Goal: Task Accomplishment & Management: Manage account settings

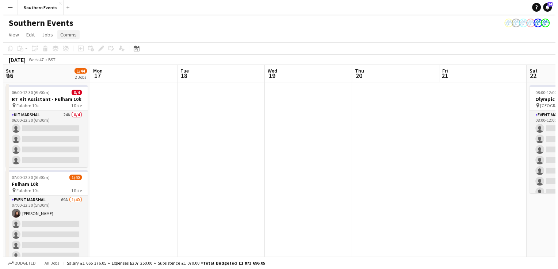
scroll to position [0, 233]
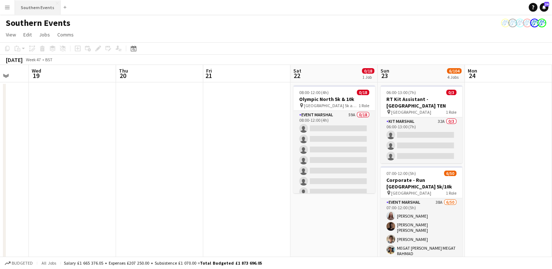
click at [47, 10] on button "Southern Events Close" at bounding box center [38, 7] width 46 height 14
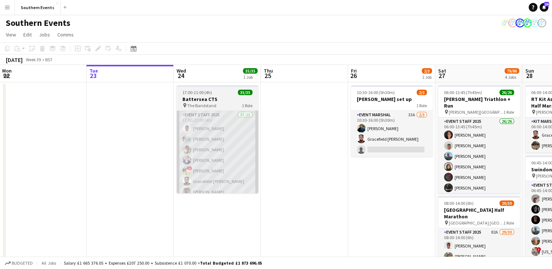
scroll to position [0, 200]
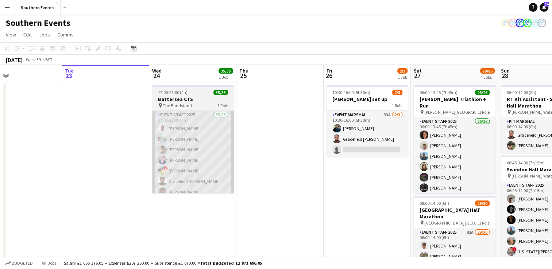
drag, startPoint x: 393, startPoint y: 185, endPoint x: 194, endPoint y: 184, distance: 199.3
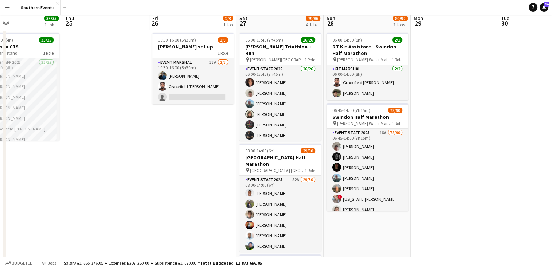
scroll to position [73, 0]
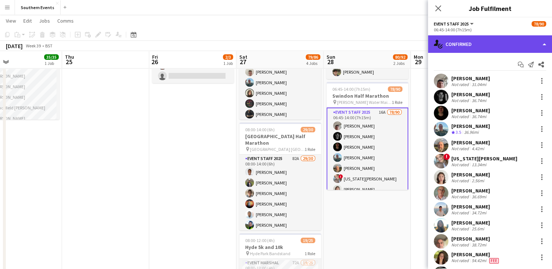
click at [483, 36] on div "single-neutral-actions-check-2 Confirmed" at bounding box center [490, 44] width 124 height 18
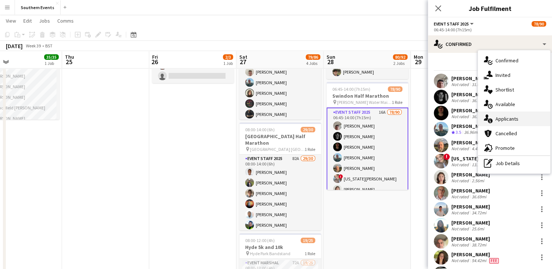
click at [505, 123] on div "single-neutral-actions-information Applicants" at bounding box center [514, 119] width 72 height 15
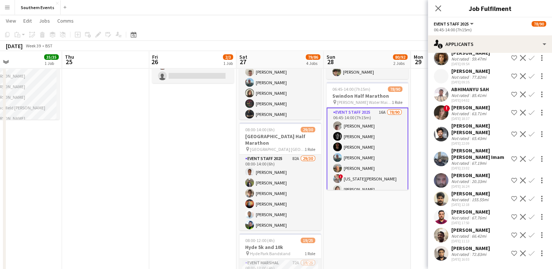
scroll to position [0, 0]
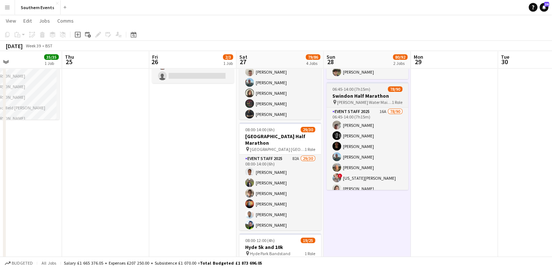
scroll to position [0, 200]
click at [10, 11] on button "Menu" at bounding box center [7, 7] width 15 height 15
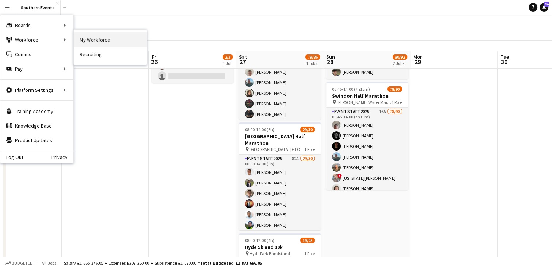
click at [87, 41] on link "My Workforce" at bounding box center [110, 39] width 73 height 15
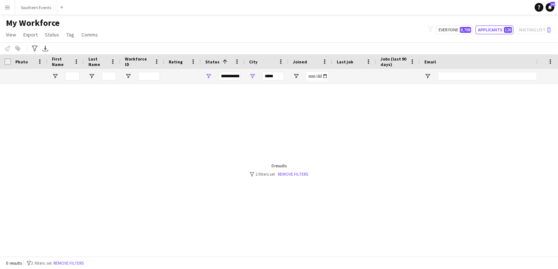
click at [7, 7] on app-icon "Menu" at bounding box center [7, 7] width 6 height 6
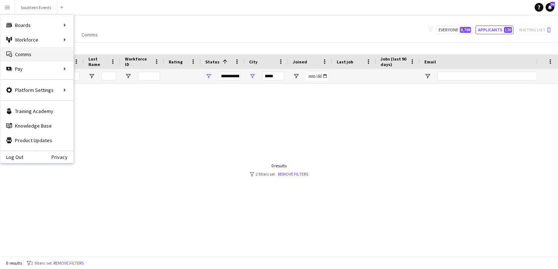
click at [29, 55] on link "Comms Comms" at bounding box center [36, 54] width 73 height 15
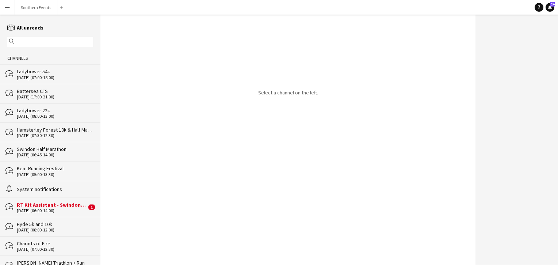
click at [44, 39] on input "text" at bounding box center [53, 42] width 75 height 7
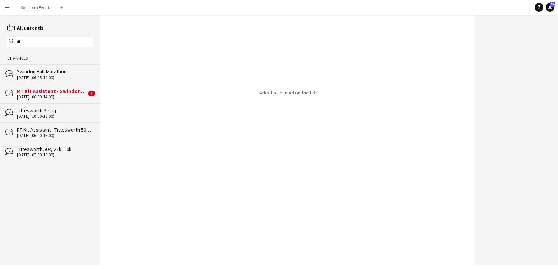
type input "**"
click at [53, 73] on div "Swindon Half Marathon" at bounding box center [55, 71] width 76 height 7
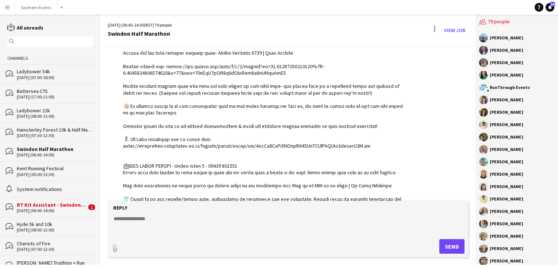
scroll to position [1337, 0]
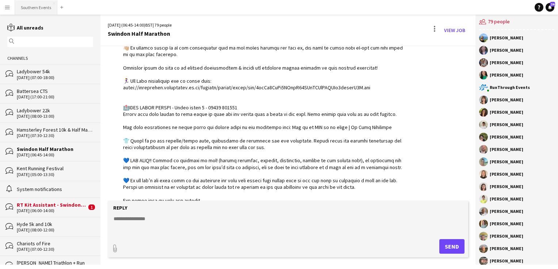
click at [41, 6] on button "Southern Events Close" at bounding box center [36, 7] width 42 height 14
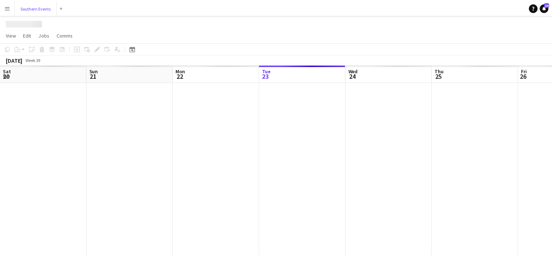
scroll to position [0, 174]
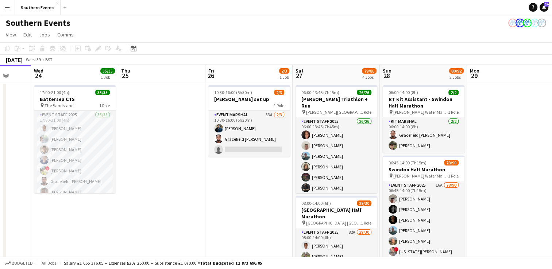
drag, startPoint x: 303, startPoint y: 164, endPoint x: 145, endPoint y: 164, distance: 158.0
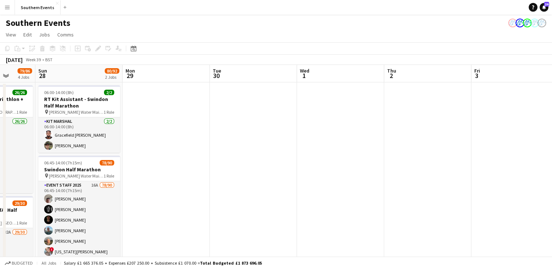
drag, startPoint x: 498, startPoint y: 153, endPoint x: 103, endPoint y: 166, distance: 395.8
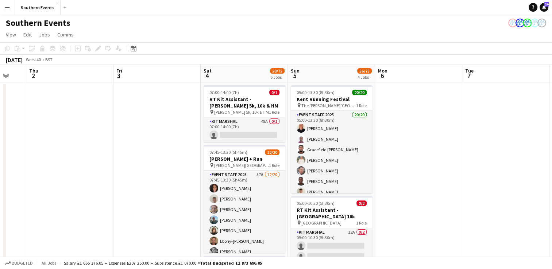
drag, startPoint x: 355, startPoint y: 146, endPoint x: 111, endPoint y: 169, distance: 244.8
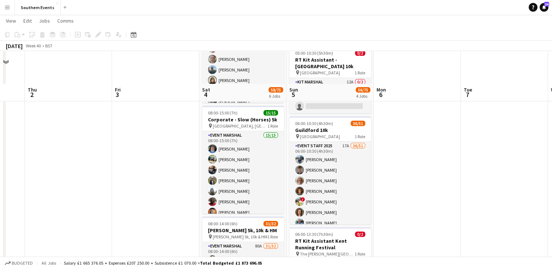
scroll to position [182, 0]
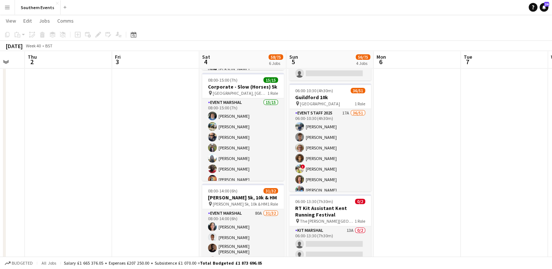
drag, startPoint x: 322, startPoint y: 141, endPoint x: 390, endPoint y: 140, distance: 67.5
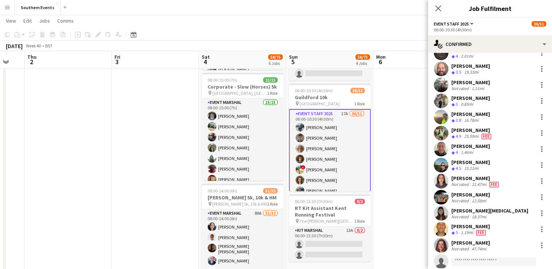
scroll to position [438, 0]
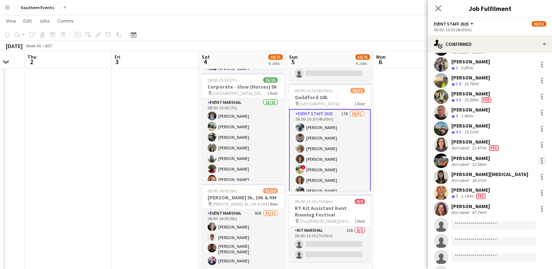
click at [538, 158] on div at bounding box center [542, 161] width 9 height 9
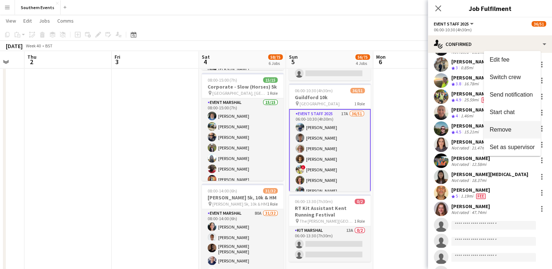
click at [514, 128] on span "Remove" at bounding box center [512, 130] width 45 height 7
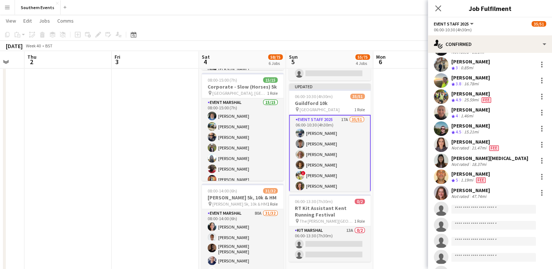
drag, startPoint x: 390, startPoint y: 169, endPoint x: 409, endPoint y: 139, distance: 35.9
click at [390, 169] on app-date-cell at bounding box center [416, 245] width 87 height 693
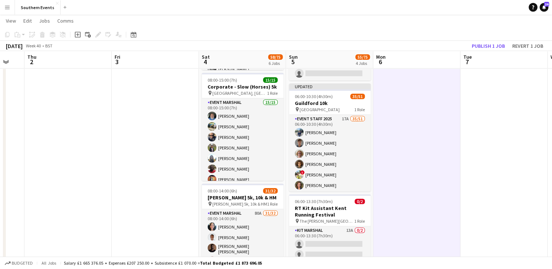
scroll to position [0, 325]
click at [483, 42] on button "Publish 1 job" at bounding box center [488, 45] width 39 height 9
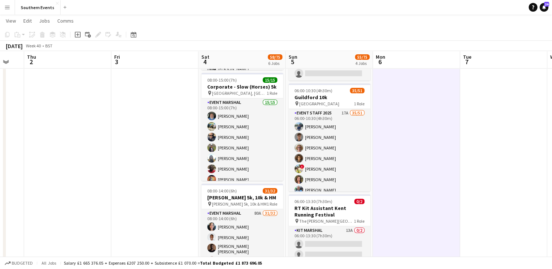
click at [7, 13] on button "Menu" at bounding box center [7, 7] width 15 height 15
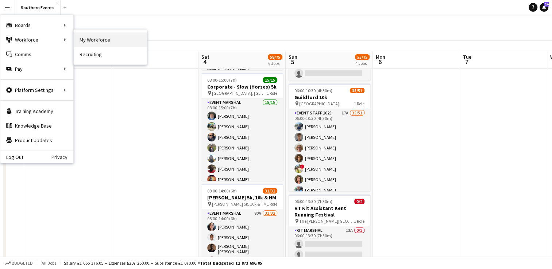
click at [88, 41] on link "My Workforce" at bounding box center [110, 39] width 73 height 15
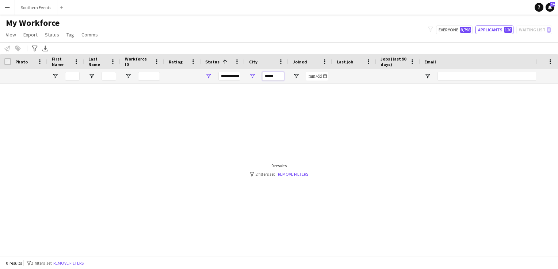
click at [272, 74] on input "*****" at bounding box center [273, 76] width 22 height 9
type input "****"
click at [271, 78] on input "****" at bounding box center [273, 76] width 22 height 9
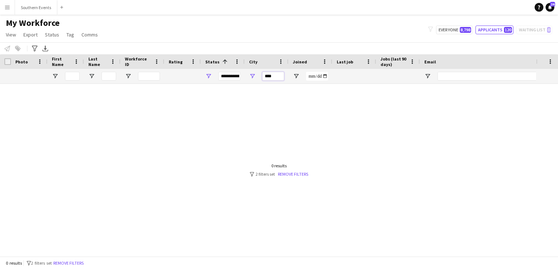
click at [272, 78] on input "****" at bounding box center [273, 76] width 22 height 9
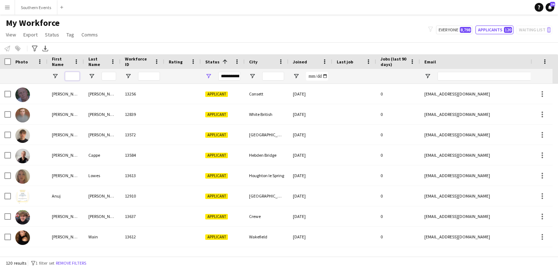
click at [79, 76] on input "First Name Filter Input" at bounding box center [72, 76] width 15 height 9
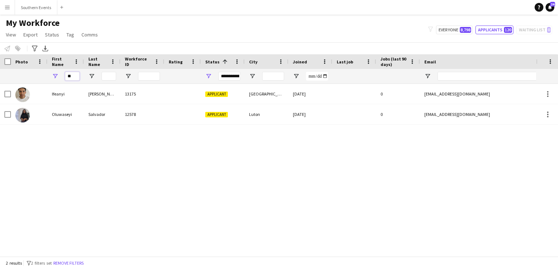
type input "**"
click at [4, 7] on button "Menu" at bounding box center [7, 7] width 15 height 15
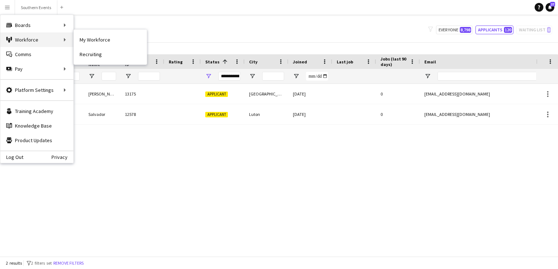
click at [40, 40] on div "Workforce Workforce" at bounding box center [36, 39] width 73 height 15
click at [93, 42] on link "My Workforce" at bounding box center [110, 39] width 73 height 15
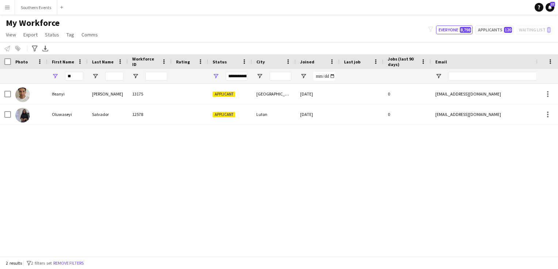
type input "**********"
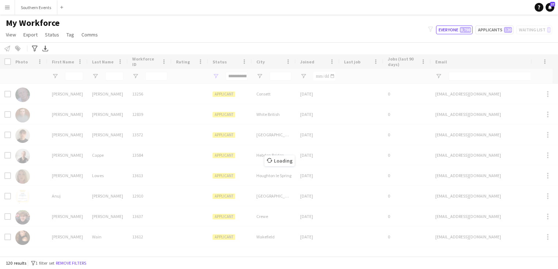
type input "**"
type input "**********"
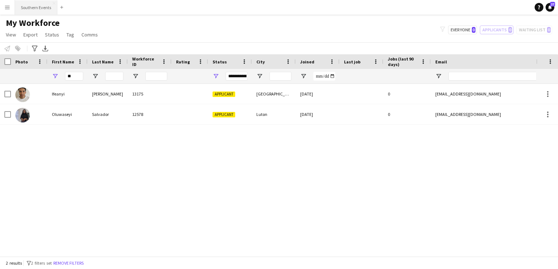
click at [29, 7] on button "Southern Events Close" at bounding box center [36, 7] width 42 height 14
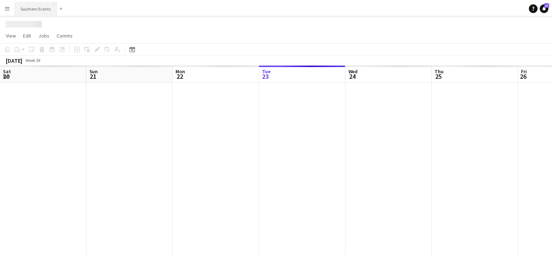
scroll to position [0, 174]
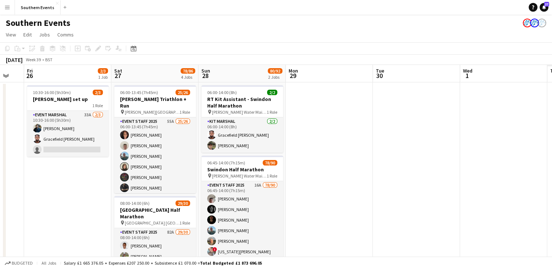
drag, startPoint x: 381, startPoint y: 186, endPoint x: 56, endPoint y: 188, distance: 325.2
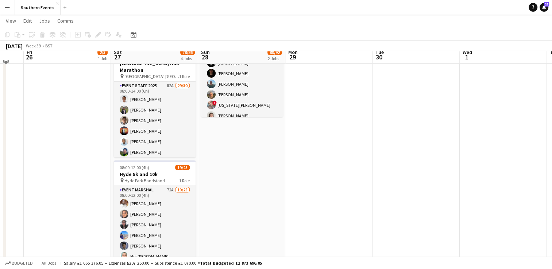
scroll to position [109, 0]
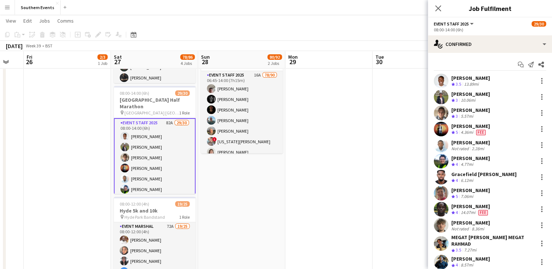
drag, startPoint x: 306, startPoint y: 199, endPoint x: 241, endPoint y: 185, distance: 66.4
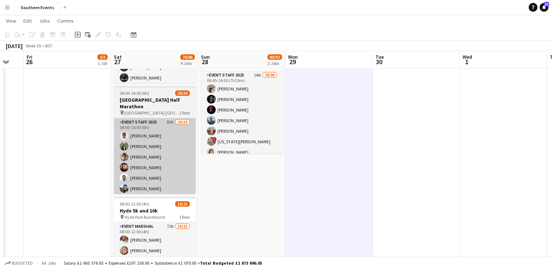
scroll to position [0, 326]
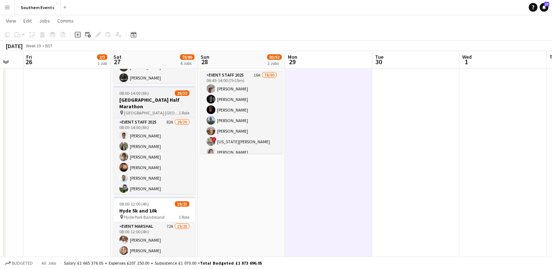
click at [142, 110] on span "[GEOGRAPHIC_DATA] [GEOGRAPHIC_DATA]" at bounding box center [151, 112] width 55 height 5
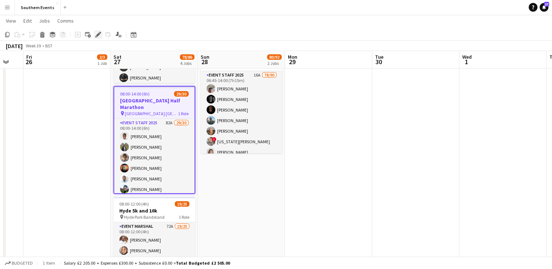
click at [97, 36] on icon at bounding box center [98, 35] width 4 height 4
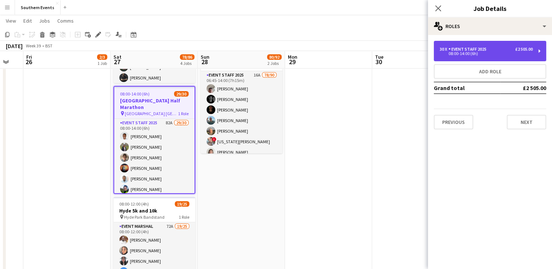
drag, startPoint x: 499, startPoint y: 50, endPoint x: 440, endPoint y: 145, distance: 112.6
click at [500, 51] on div "30 x Event Staff 2025 £2 505.00" at bounding box center [486, 49] width 93 height 5
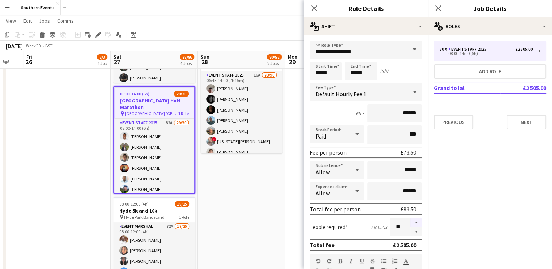
click at [411, 222] on button "button" at bounding box center [417, 222] width 12 height 9
click at [411, 221] on button "button" at bounding box center [417, 222] width 12 height 9
click at [411, 219] on button "button" at bounding box center [417, 222] width 12 height 9
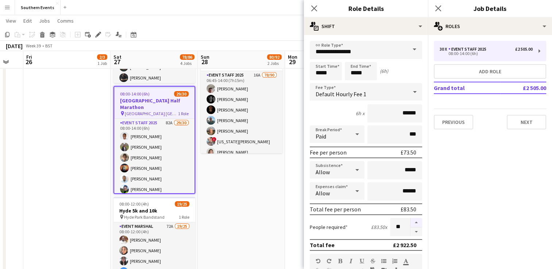
click at [411, 222] on button "button" at bounding box center [417, 222] width 12 height 9
click at [411, 223] on button "button" at bounding box center [417, 222] width 12 height 9
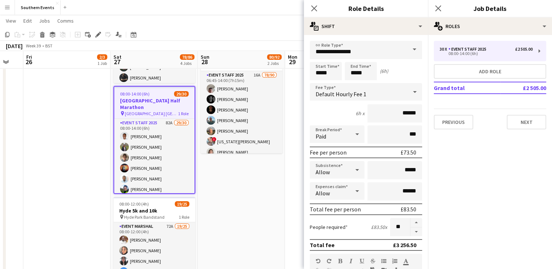
type input "**"
drag, startPoint x: 254, startPoint y: 205, endPoint x: 234, endPoint y: 175, distance: 36.6
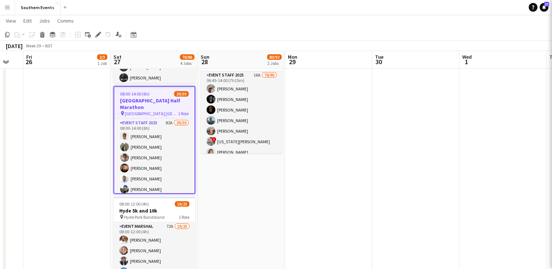
scroll to position [0, 326]
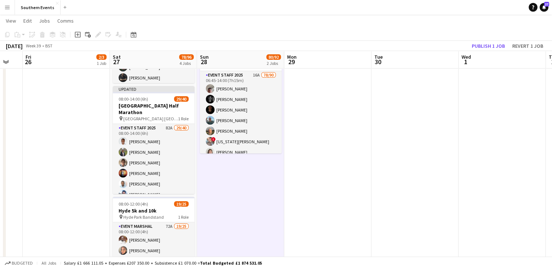
drag, startPoint x: 164, startPoint y: 132, endPoint x: 516, endPoint y: 38, distance: 363.7
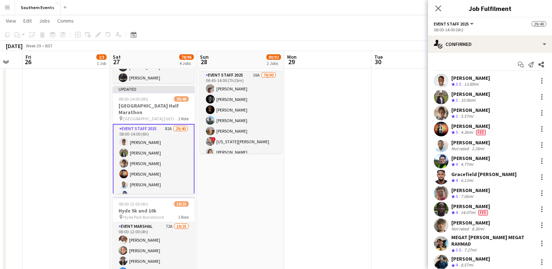
drag, startPoint x: 347, startPoint y: 129, endPoint x: 423, endPoint y: 77, distance: 92.2
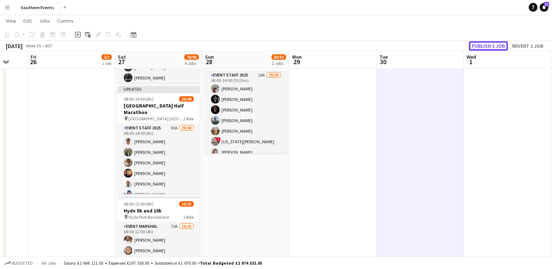
click at [476, 46] on button "Publish 1 job" at bounding box center [488, 45] width 39 height 9
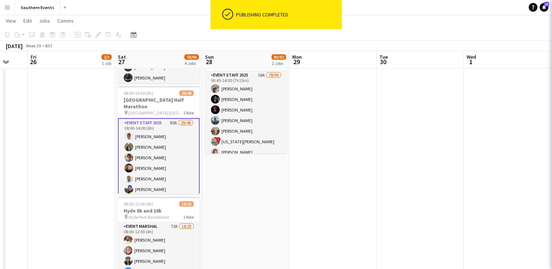
scroll to position [0, 322]
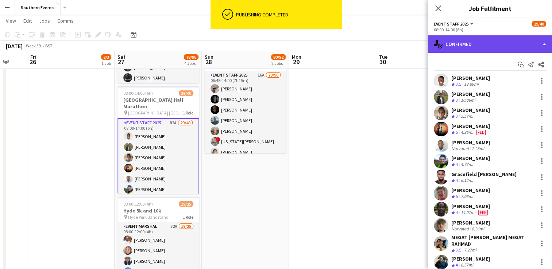
click at [461, 45] on div "single-neutral-actions-check-2 Confirmed" at bounding box center [490, 44] width 124 height 18
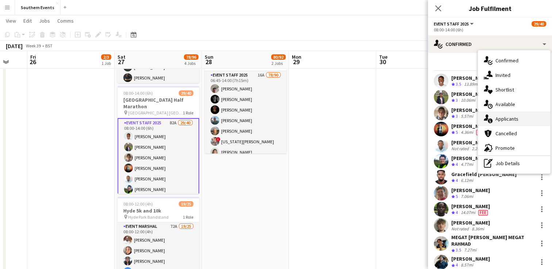
click at [500, 120] on span "Applicants" at bounding box center [507, 119] width 23 height 7
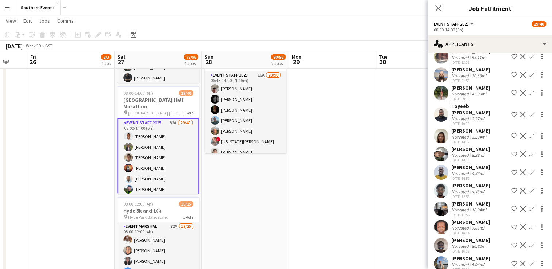
scroll to position [1179, 0]
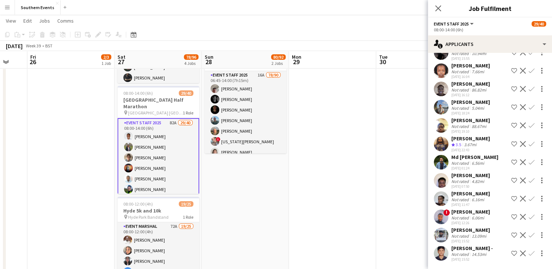
drag, startPoint x: 526, startPoint y: 212, endPoint x: 521, endPoint y: 208, distance: 6.5
click at [529, 251] on app-icon "Confirm" at bounding box center [532, 254] width 6 height 6
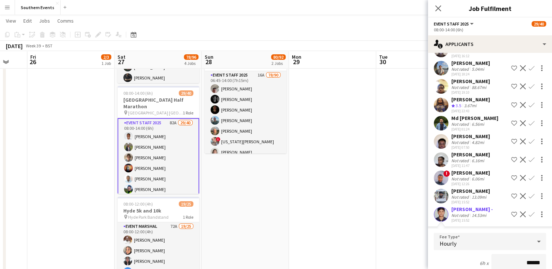
scroll to position [1291, 0]
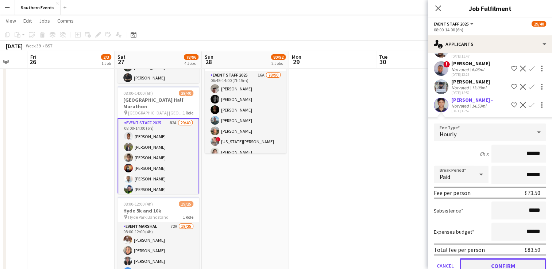
click at [498, 262] on button "Confirm" at bounding box center [503, 265] width 86 height 15
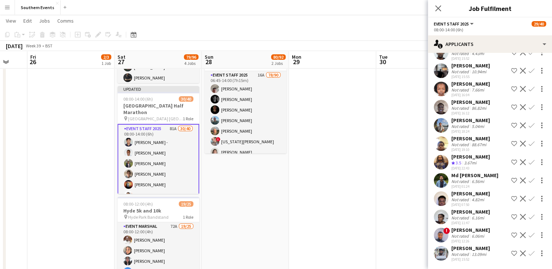
scroll to position [1115, 0]
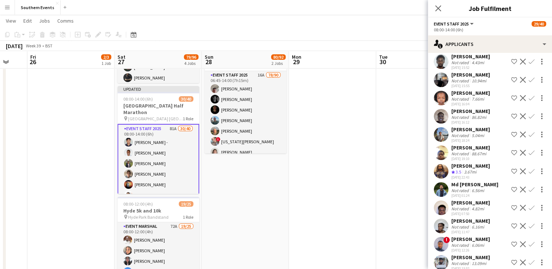
click at [529, 260] on app-icon "Confirm" at bounding box center [532, 263] width 6 height 6
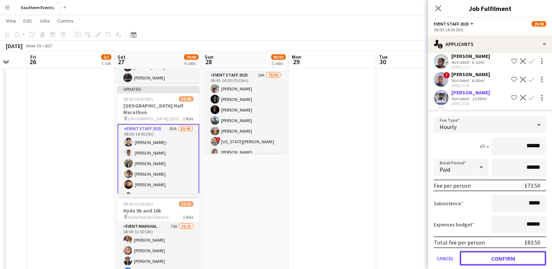
drag, startPoint x: 488, startPoint y: 248, endPoint x: 489, endPoint y: 245, distance: 3.8
click at [488, 251] on button "Confirm" at bounding box center [503, 258] width 86 height 15
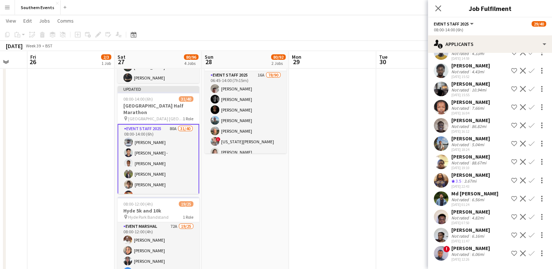
scroll to position [1096, 0]
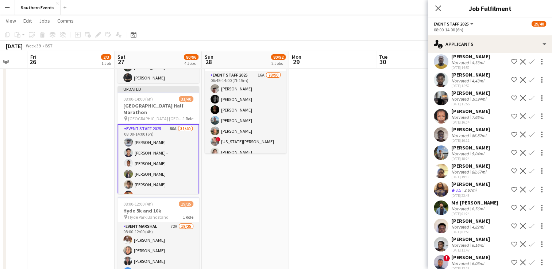
click at [529, 187] on app-icon "Confirm" at bounding box center [532, 190] width 6 height 6
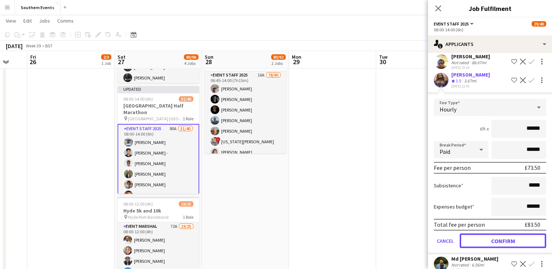
click at [500, 234] on button "Confirm" at bounding box center [503, 241] width 86 height 15
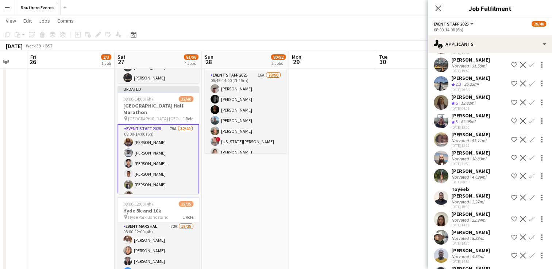
scroll to position [895, 0]
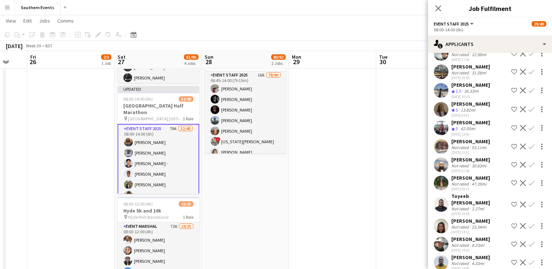
click at [529, 107] on app-icon "Confirm" at bounding box center [532, 110] width 6 height 6
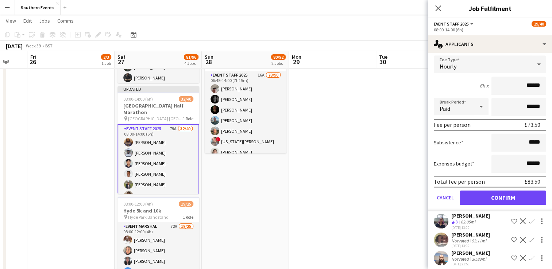
scroll to position [968, 0]
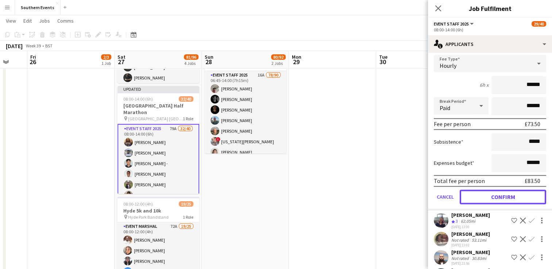
drag, startPoint x: 483, startPoint y: 188, endPoint x: 482, endPoint y: 161, distance: 26.6
click at [483, 190] on button "Confirm" at bounding box center [503, 197] width 86 height 15
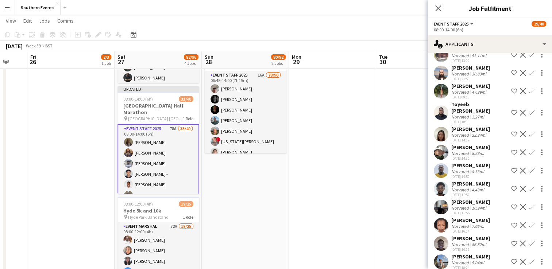
scroll to position [785, 0]
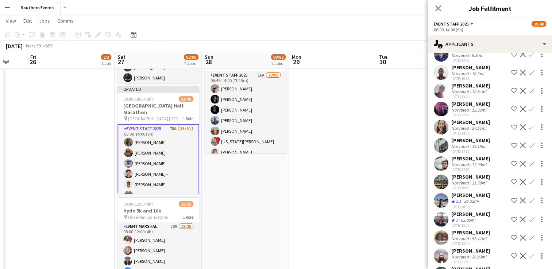
click at [529, 217] on app-icon "Confirm" at bounding box center [532, 220] width 6 height 6
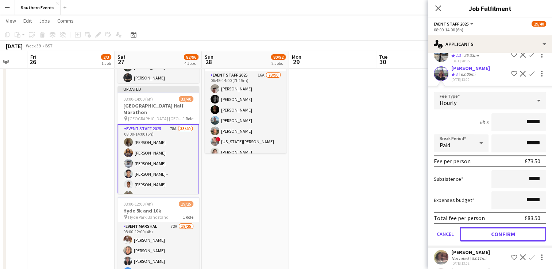
click at [492, 227] on button "Confirm" at bounding box center [503, 234] width 86 height 15
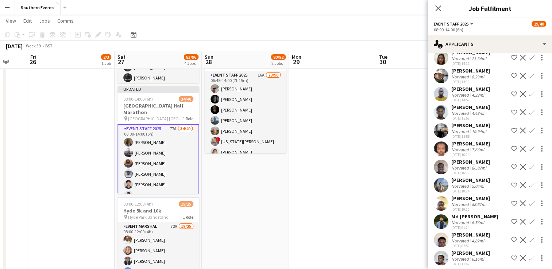
scroll to position [1041, 0]
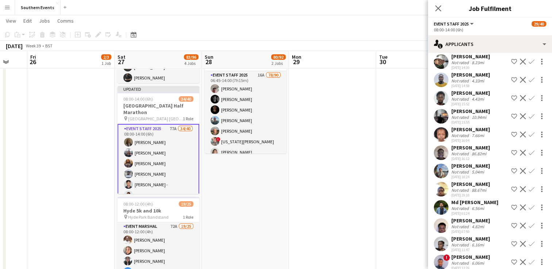
click at [443, 164] on app-user-avatar at bounding box center [441, 171] width 15 height 15
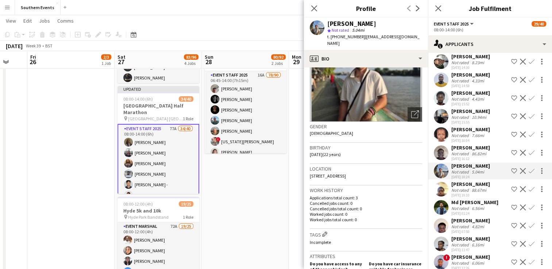
scroll to position [0, 0]
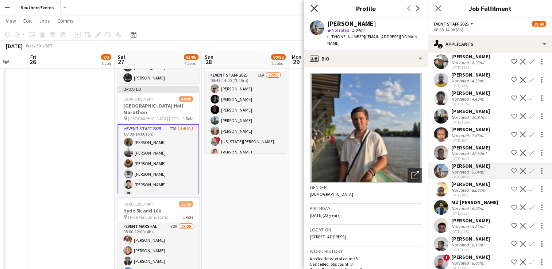
click at [314, 11] on icon "Close pop-in" at bounding box center [314, 8] width 7 height 7
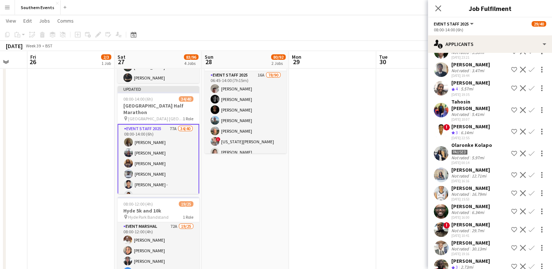
scroll to position [401, 0]
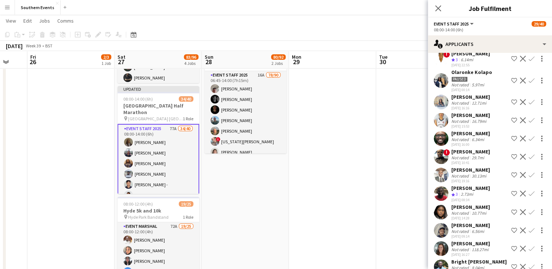
click at [529, 172] on app-icon "Confirm" at bounding box center [532, 175] width 6 height 6
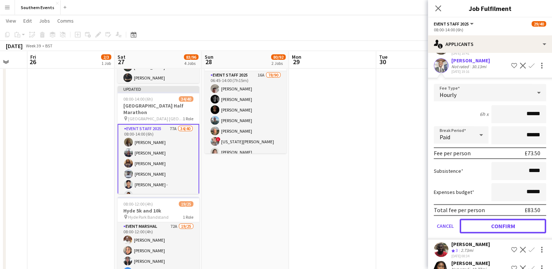
click at [482, 219] on button "Confirm" at bounding box center [503, 226] width 86 height 15
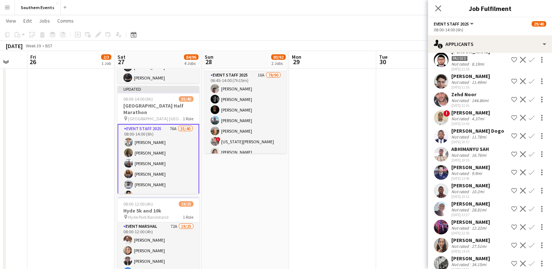
scroll to position [656, 0]
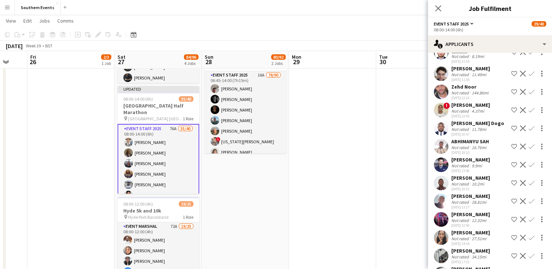
drag, startPoint x: 525, startPoint y: 157, endPoint x: 512, endPoint y: 166, distance: 15.2
click at [529, 162] on app-icon "Confirm" at bounding box center [532, 165] width 6 height 6
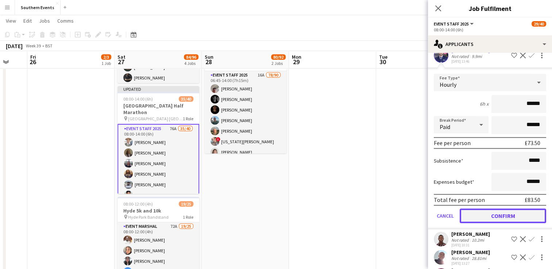
click at [487, 210] on button "Confirm" at bounding box center [503, 216] width 86 height 15
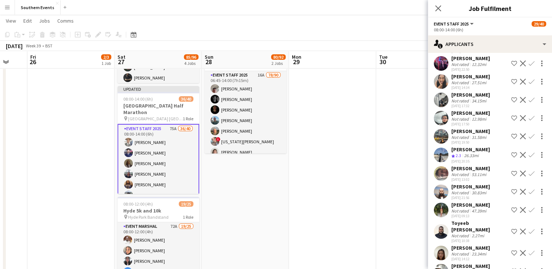
scroll to position [801, 0]
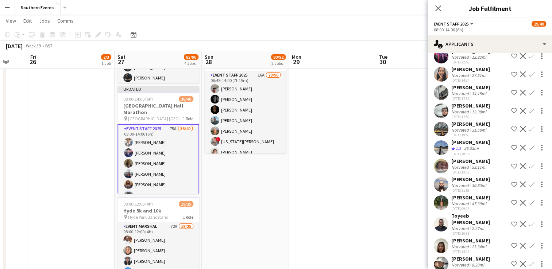
click at [444, 141] on app-user-avatar at bounding box center [441, 148] width 15 height 15
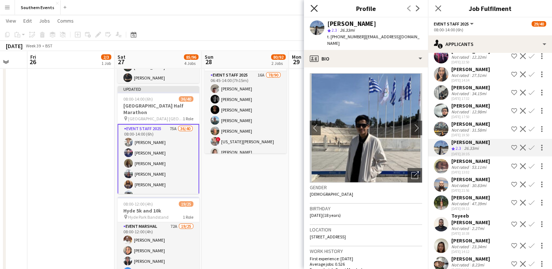
click at [312, 8] on icon "Close pop-in" at bounding box center [314, 8] width 7 height 7
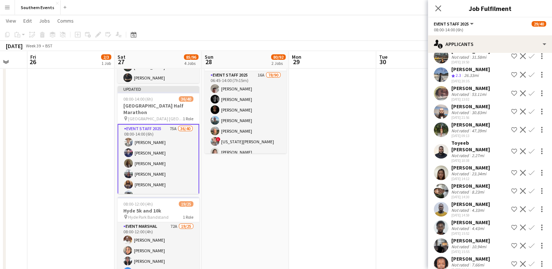
scroll to position [911, 0]
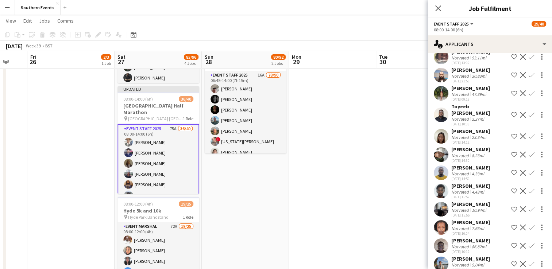
click at [441, 129] on app-user-avatar at bounding box center [441, 136] width 15 height 15
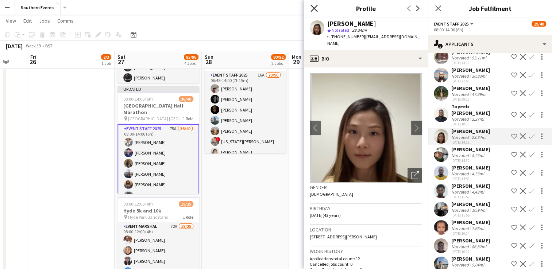
click at [315, 10] on icon at bounding box center [314, 8] width 7 height 7
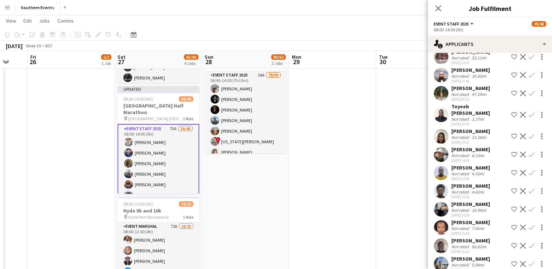
click at [527, 132] on button "Confirm" at bounding box center [531, 136] width 9 height 9
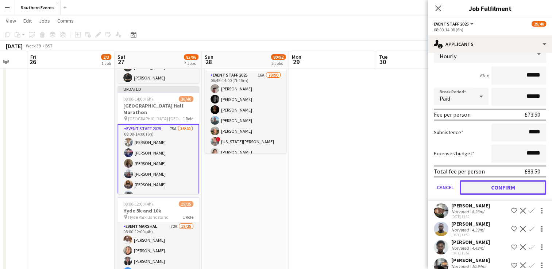
click at [484, 180] on button "Confirm" at bounding box center [503, 187] width 86 height 15
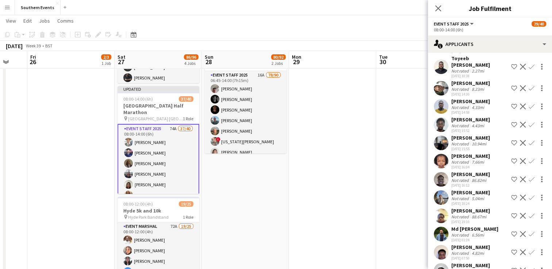
scroll to position [984, 0]
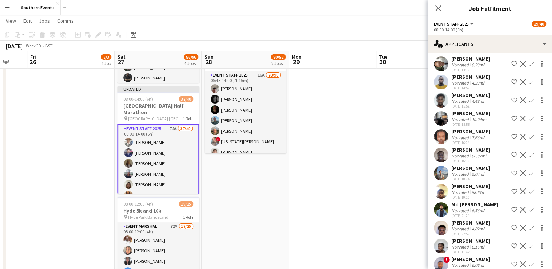
drag, startPoint x: 525, startPoint y: 166, endPoint x: 519, endPoint y: 172, distance: 8.0
click at [529, 170] on app-icon "Confirm" at bounding box center [532, 173] width 6 height 6
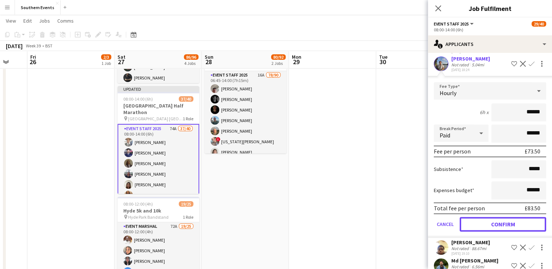
click at [489, 218] on button "Confirm" at bounding box center [503, 224] width 86 height 15
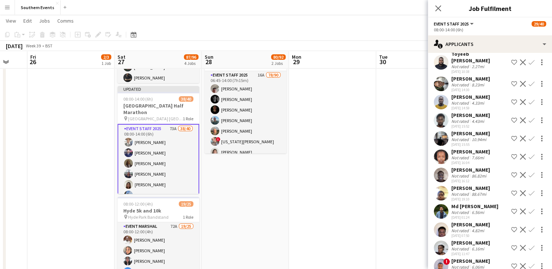
scroll to position [968, 0]
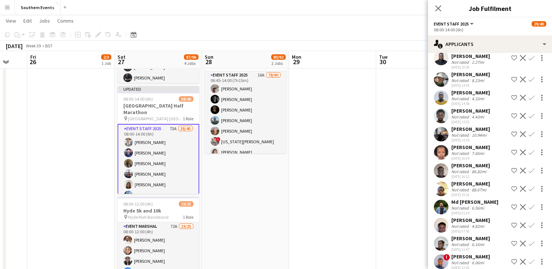
click at [439, 218] on app-user-avatar at bounding box center [441, 225] width 15 height 15
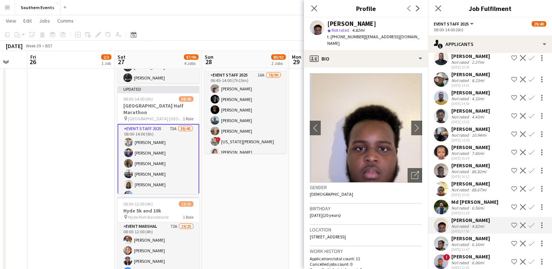
click at [441, 236] on app-user-avatar at bounding box center [441, 243] width 15 height 15
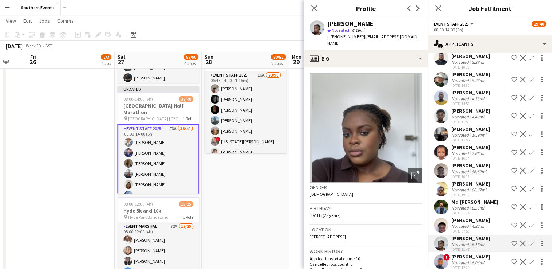
click at [529, 241] on app-icon "Confirm" at bounding box center [532, 244] width 6 height 6
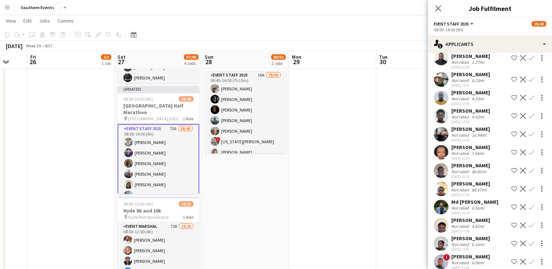
click at [529, 241] on app-icon "Confirm" at bounding box center [532, 244] width 6 height 6
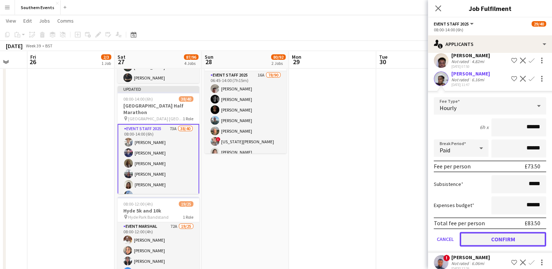
click at [488, 232] on button "Confirm" at bounding box center [503, 239] width 86 height 15
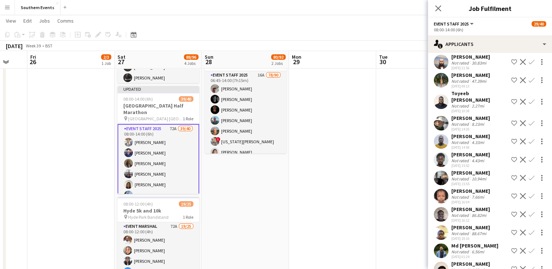
scroll to position [913, 0]
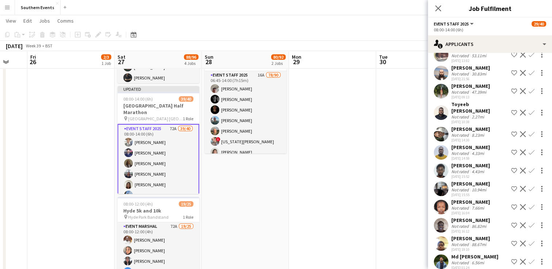
click at [444, 105] on app-user-avatar at bounding box center [441, 112] width 15 height 15
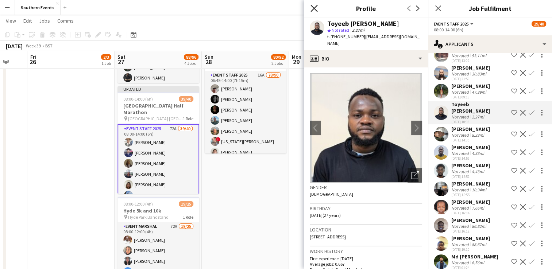
click at [316, 9] on icon "Close pop-in" at bounding box center [314, 8] width 7 height 7
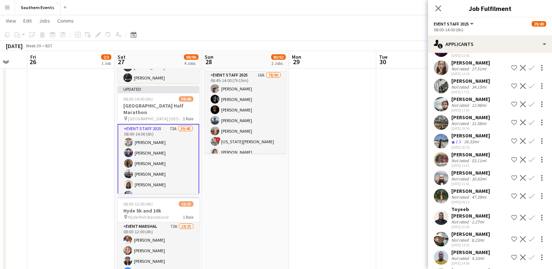
scroll to position [804, 0]
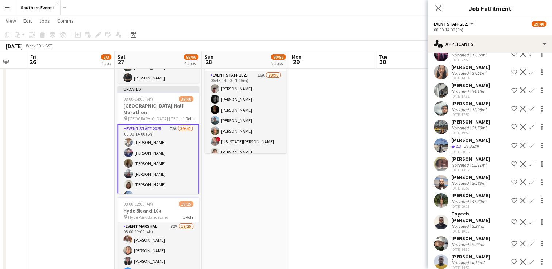
click at [441, 138] on app-user-avatar at bounding box center [441, 145] width 15 height 15
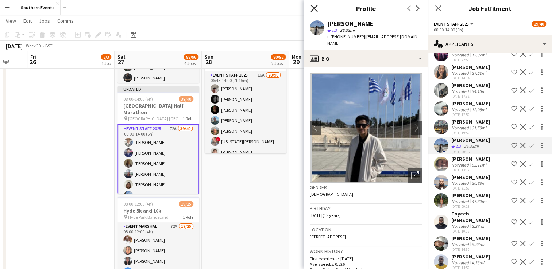
click at [313, 8] on icon at bounding box center [314, 8] width 7 height 7
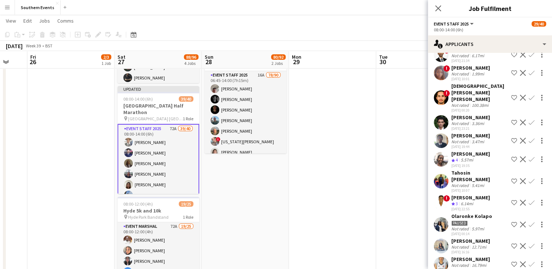
scroll to position [292, 0]
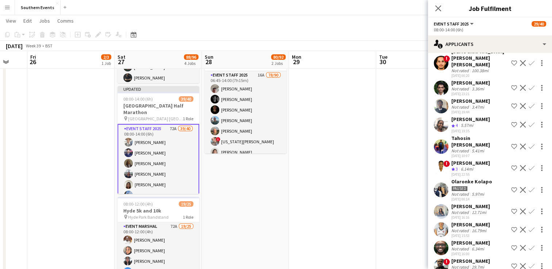
click at [529, 122] on app-icon "Confirm" at bounding box center [532, 125] width 6 height 6
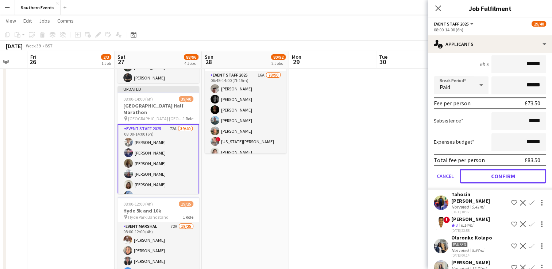
drag, startPoint x: 476, startPoint y: 164, endPoint x: 452, endPoint y: 162, distance: 24.2
click at [476, 169] on button "Confirm" at bounding box center [503, 176] width 86 height 15
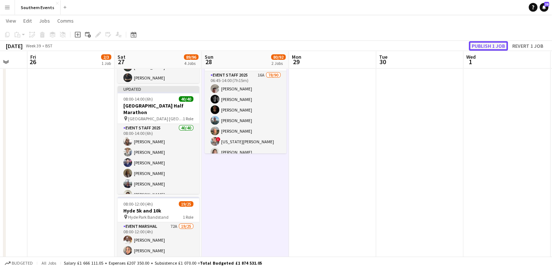
click at [476, 45] on button "Publish 1 job" at bounding box center [488, 45] width 39 height 9
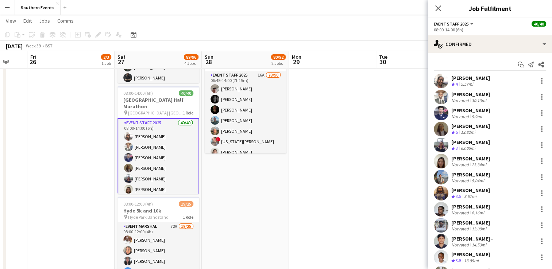
drag, startPoint x: 451, startPoint y: 78, endPoint x: 505, endPoint y: 245, distance: 175.2
copy div "[PERSON_NAME] Crew rating 4 5.57mi [PERSON_NAME] Not rated 30.13mi [PERSON_NAME…"
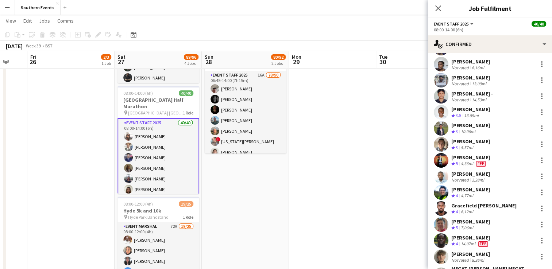
scroll to position [146, 0]
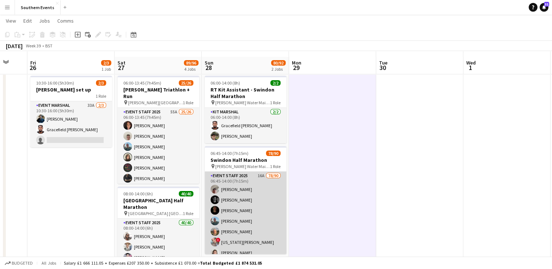
scroll to position [0, 0]
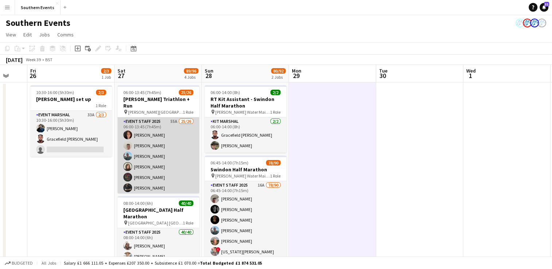
click at [180, 161] on app-card-role "Event Staff 2025 55A 25/26 06:00-13:45 (7h45m) [PERSON_NAME] [PERSON_NAME] [PER…" at bounding box center [159, 262] width 82 height 289
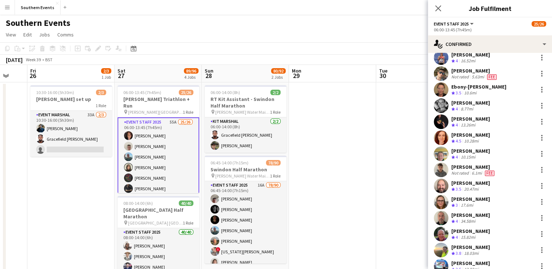
scroll to position [146, 0]
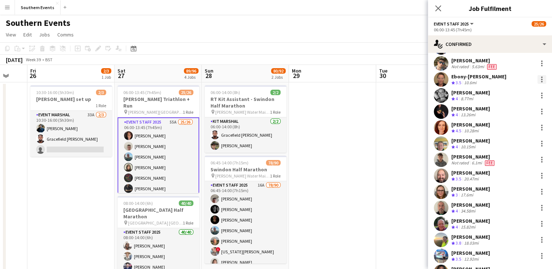
click at [538, 78] on div at bounding box center [542, 79] width 9 height 9
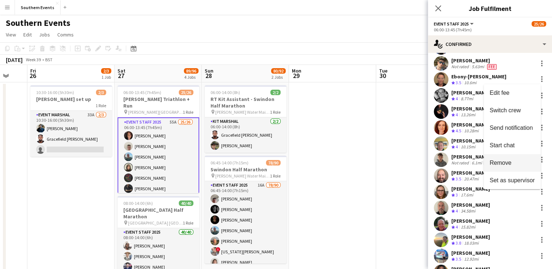
click at [509, 166] on span "Remove" at bounding box center [501, 163] width 22 height 6
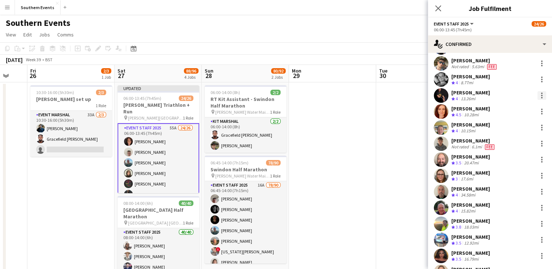
click at [538, 98] on div at bounding box center [542, 95] width 9 height 9
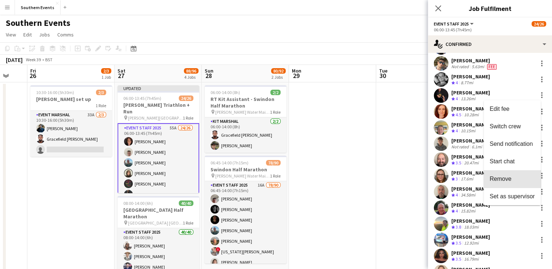
drag, startPoint x: 515, startPoint y: 177, endPoint x: 506, endPoint y: 131, distance: 47.0
click at [515, 177] on span "Remove" at bounding box center [512, 179] width 45 height 7
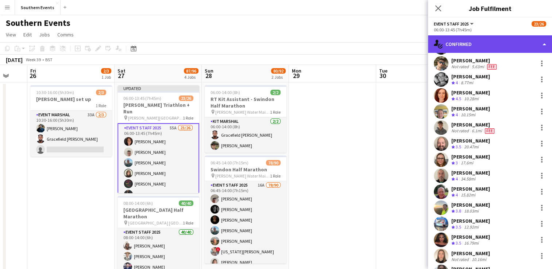
click at [495, 48] on div "single-neutral-actions-check-2 Confirmed" at bounding box center [490, 44] width 124 height 18
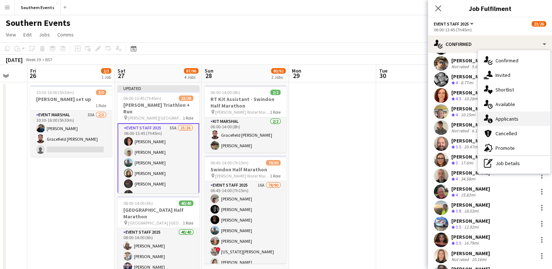
click at [514, 118] on span "Applicants" at bounding box center [507, 119] width 23 height 7
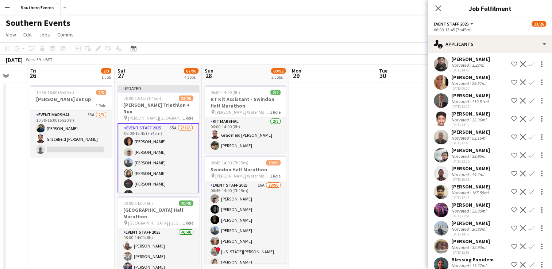
scroll to position [675, 0]
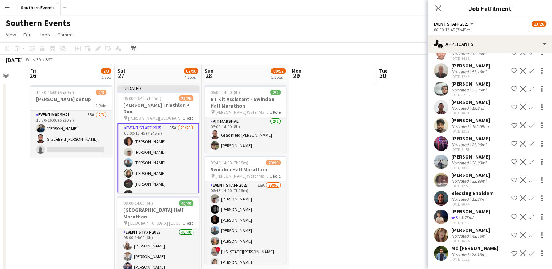
click at [529, 214] on app-icon "Confirm" at bounding box center [532, 217] width 6 height 6
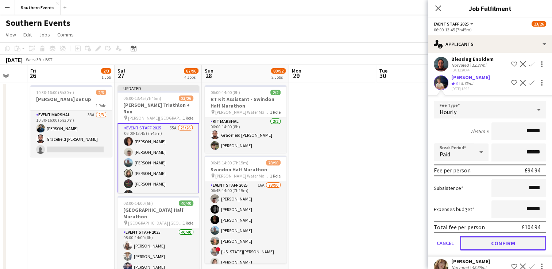
click at [469, 251] on button "Confirm" at bounding box center [503, 243] width 86 height 15
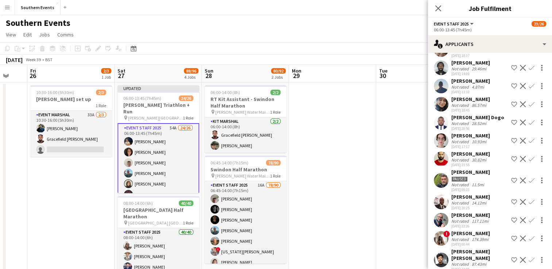
scroll to position [322, 0]
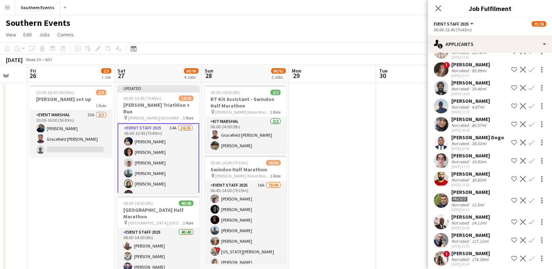
drag, startPoint x: 527, startPoint y: 116, endPoint x: 524, endPoint y: 119, distance: 3.9
click at [529, 109] on app-icon "Confirm" at bounding box center [532, 106] width 6 height 6
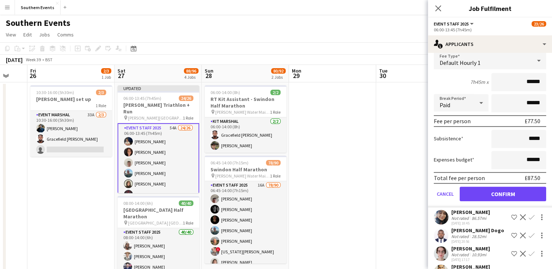
scroll to position [395, 0]
click at [486, 201] on button "Confirm" at bounding box center [503, 193] width 86 height 15
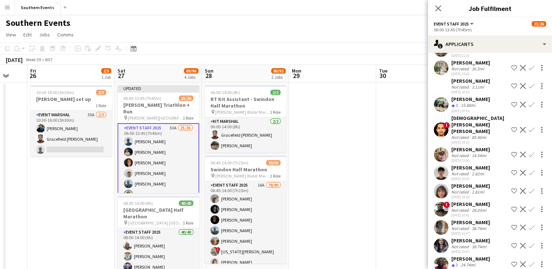
scroll to position [73, 0]
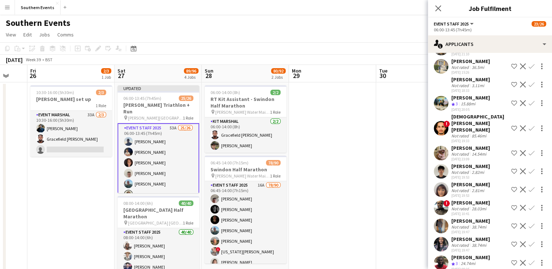
click at [444, 165] on app-user-avatar at bounding box center [441, 171] width 15 height 15
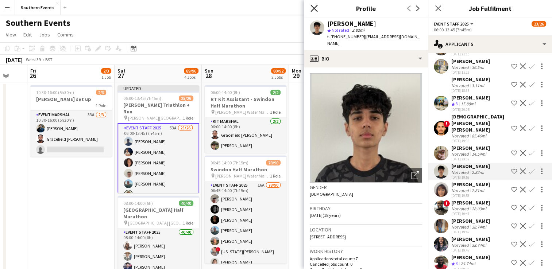
click at [315, 7] on icon "Close pop-in" at bounding box center [314, 8] width 7 height 7
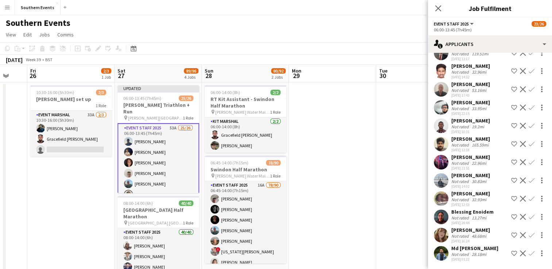
scroll to position [632, 0]
click at [441, 216] on app-user-avatar at bounding box center [441, 217] width 15 height 15
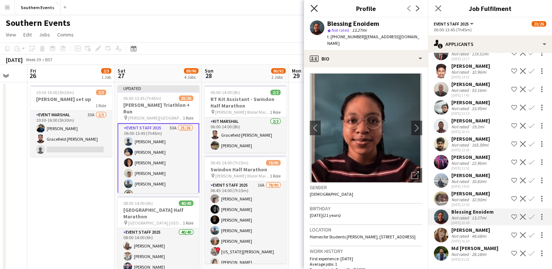
click at [315, 11] on icon "Close pop-in" at bounding box center [314, 8] width 7 height 7
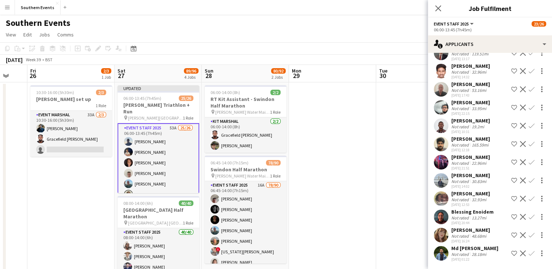
click at [529, 219] on app-icon "Confirm" at bounding box center [532, 217] width 6 height 6
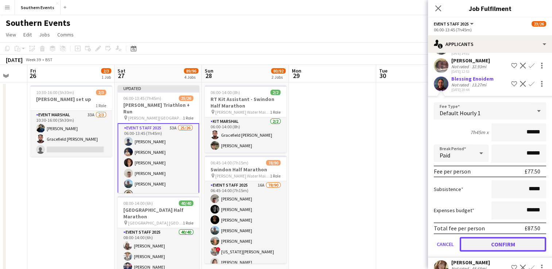
click at [512, 252] on button "Confirm" at bounding box center [503, 244] width 86 height 15
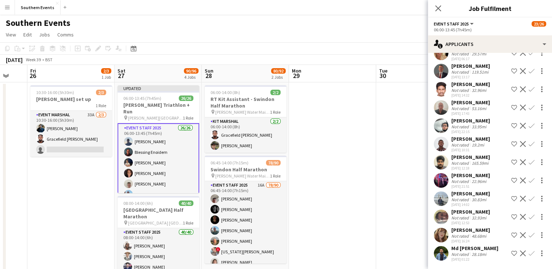
scroll to position [614, 0]
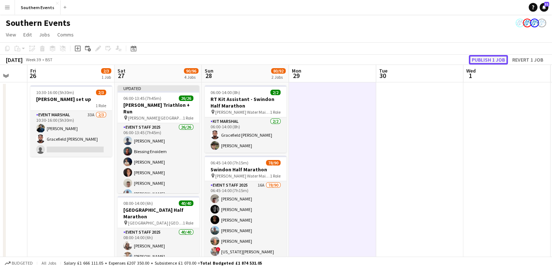
click at [470, 62] on button "Publish 1 job" at bounding box center [488, 59] width 39 height 9
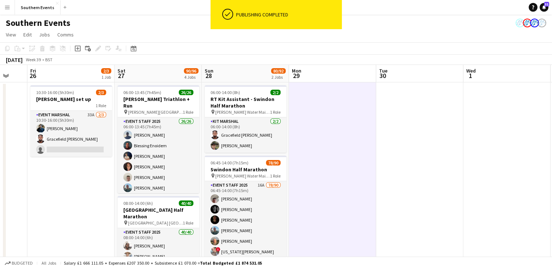
click at [167, 157] on app-card-role "Event Staff 2025 26/26 06:00-13:45 (7h45m) [PERSON_NAME] Enoidem [PERSON_NAME] …" at bounding box center [159, 262] width 82 height 289
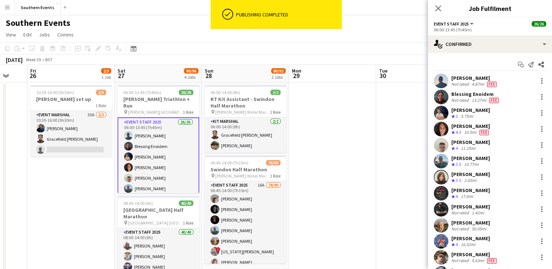
drag, startPoint x: 450, startPoint y: 78, endPoint x: 492, endPoint y: 109, distance: 52.5
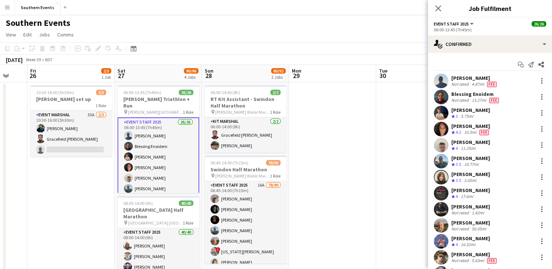
copy div "[PERSON_NAME] Not rated 4.87mi Fee Blessing Enoidem Not rated 13.27mi Fee [PERS…"
